Goal: Find specific page/section: Find specific page/section

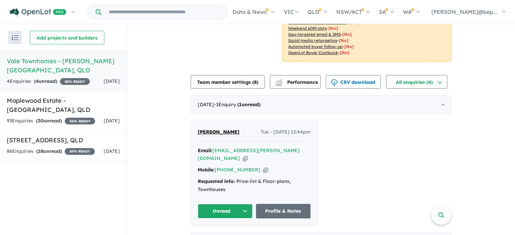
scroll to position [125, 0]
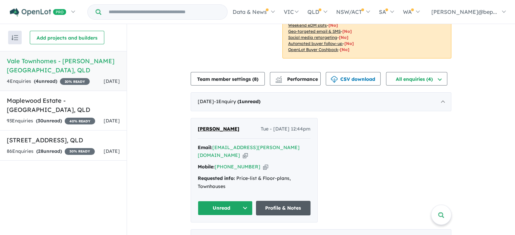
click at [286, 201] on link "Profile & Notes" at bounding box center [283, 208] width 55 height 15
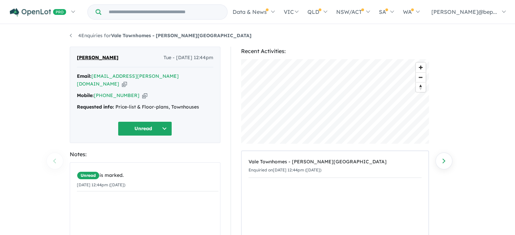
click at [127, 81] on icon "button" at bounding box center [124, 84] width 5 height 7
copy strong "Vale Townhomes - [PERSON_NAME][GEOGRAPHIC_DATA]"
click at [164, 103] on div "Requested info: Price-list & Floor-plans, Townhouses" at bounding box center [145, 107] width 136 height 8
copy div "Requested info: Price-list & Floor-plans, Townhouses Unread"
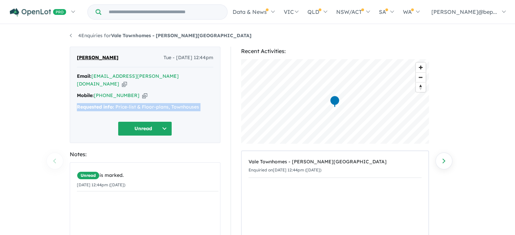
click at [164, 103] on div "Requested info: Price-list & Floor-plans, Townhouses" at bounding box center [145, 107] width 136 height 8
